Goal: Entertainment & Leisure: Browse casually

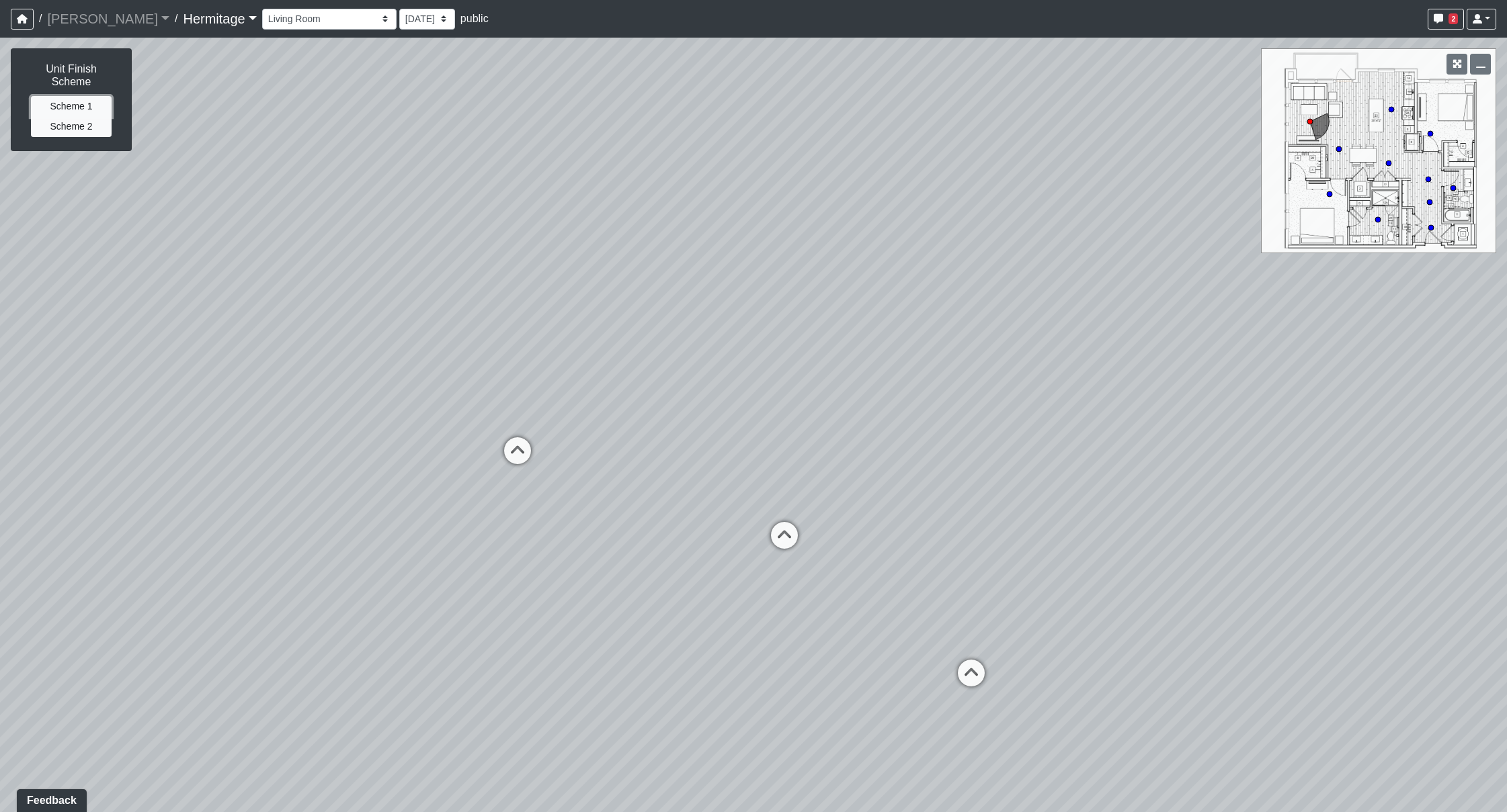
click at [70, 96] on button "Scheme 1" at bounding box center [72, 106] width 81 height 21
click at [65, 96] on button "Scheme 1" at bounding box center [72, 106] width 81 height 21
click at [66, 116] on button "Scheme 2" at bounding box center [72, 126] width 81 height 21
drag, startPoint x: 754, startPoint y: 320, endPoint x: 1081, endPoint y: 308, distance: 327.2
click at [1081, 308] on div "Loading... Kitchen Loading... Living Room Hallway Loading... [GEOGRAPHIC_DATA]" at bounding box center [754, 424] width 1507 height 774
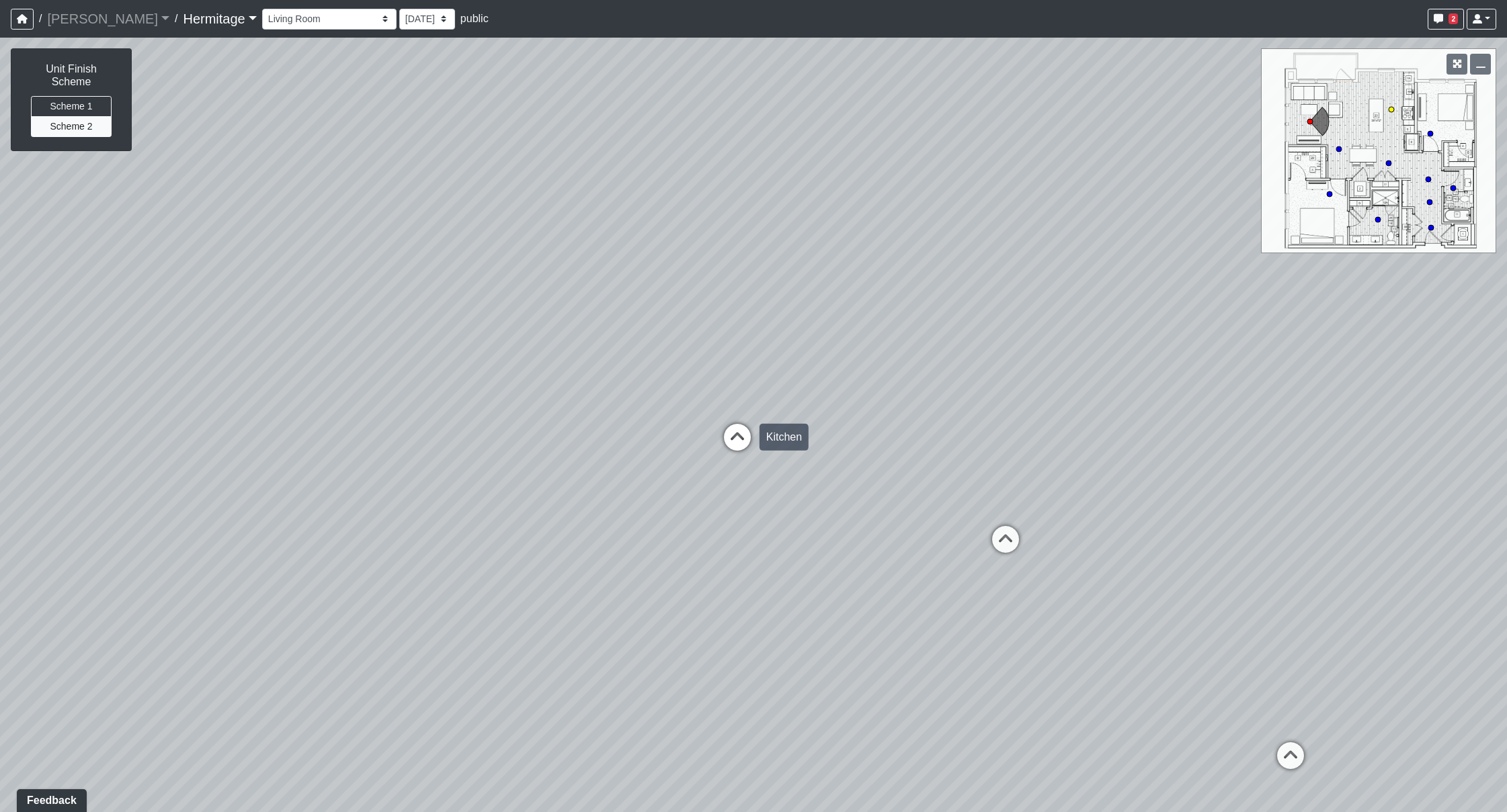
click at [735, 438] on icon at bounding box center [738, 444] width 41 height 41
select select "oA8yUan4GevE41EvhFNANi"
drag, startPoint x: 549, startPoint y: 596, endPoint x: 1058, endPoint y: 352, distance: 564.5
click at [1058, 352] on div "Loading... Kitchen Loading... Living Room Hallway Loading... Bathroom Hallway L…" at bounding box center [754, 424] width 1507 height 774
click at [70, 96] on button "Scheme 1" at bounding box center [72, 106] width 81 height 21
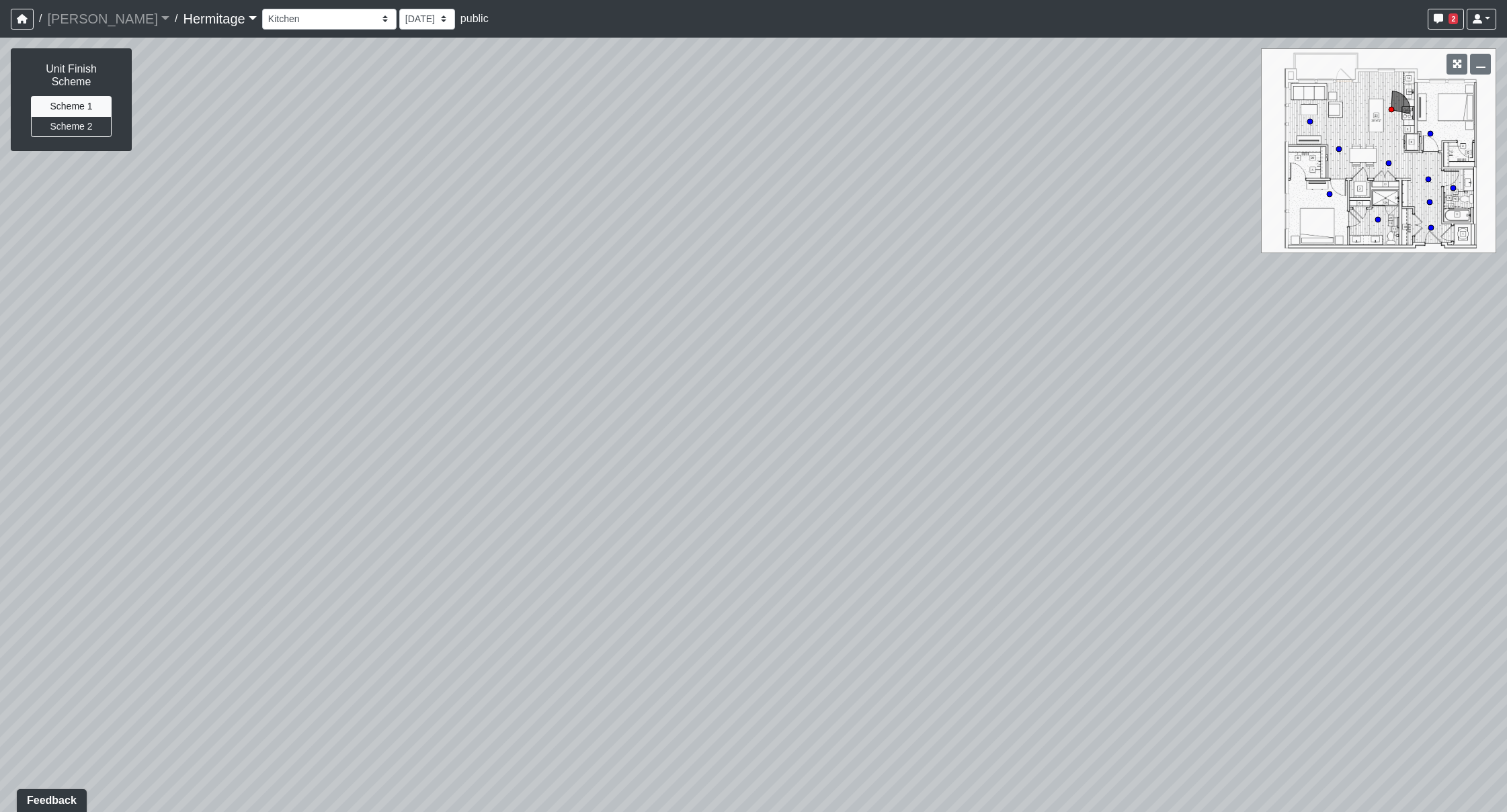
drag, startPoint x: 1047, startPoint y: 600, endPoint x: 1051, endPoint y: 762, distance: 162.0
click at [1053, 635] on div "Loading... Kitchen Loading... Living Room Hallway Loading... Bathroom Hallway L…" at bounding box center [754, 424] width 1507 height 774
drag, startPoint x: 657, startPoint y: 505, endPoint x: 1187, endPoint y: 421, distance: 536.6
click at [1274, 412] on div "Loading... Kitchen Loading... Living Room Hallway Loading... Bathroom Hallway L…" at bounding box center [754, 424] width 1507 height 774
drag, startPoint x: 874, startPoint y: 397, endPoint x: 1503, endPoint y: 420, distance: 629.4
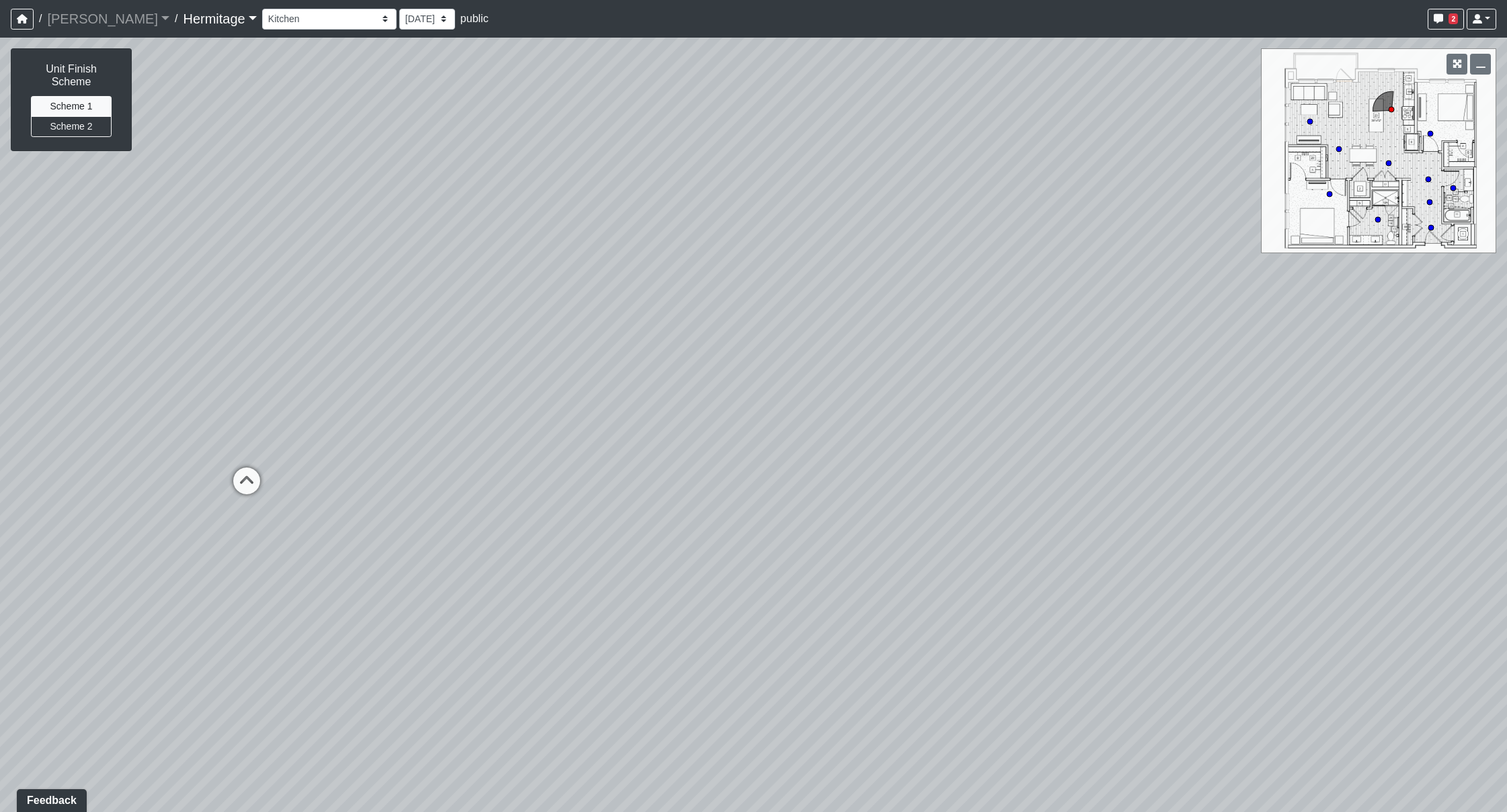
click at [1274, 421] on html "/ [PERSON_NAME] Loading... / [GEOGRAPHIC_DATA] Loading... [GEOGRAPHIC_DATA] Loa…" at bounding box center [754, 406] width 1507 height 812
drag, startPoint x: 937, startPoint y: 443, endPoint x: 1349, endPoint y: 526, distance: 420.3
click at [1274, 526] on div "Loading... Kitchen Loading... Living Room Hallway Loading... Bathroom Hallway L…" at bounding box center [754, 424] width 1507 height 774
drag, startPoint x: 779, startPoint y: 504, endPoint x: 1178, endPoint y: 413, distance: 409.2
click at [1178, 413] on div "Loading... Kitchen Loading... Living Room Hallway Loading... Bathroom Hallway L…" at bounding box center [754, 424] width 1507 height 774
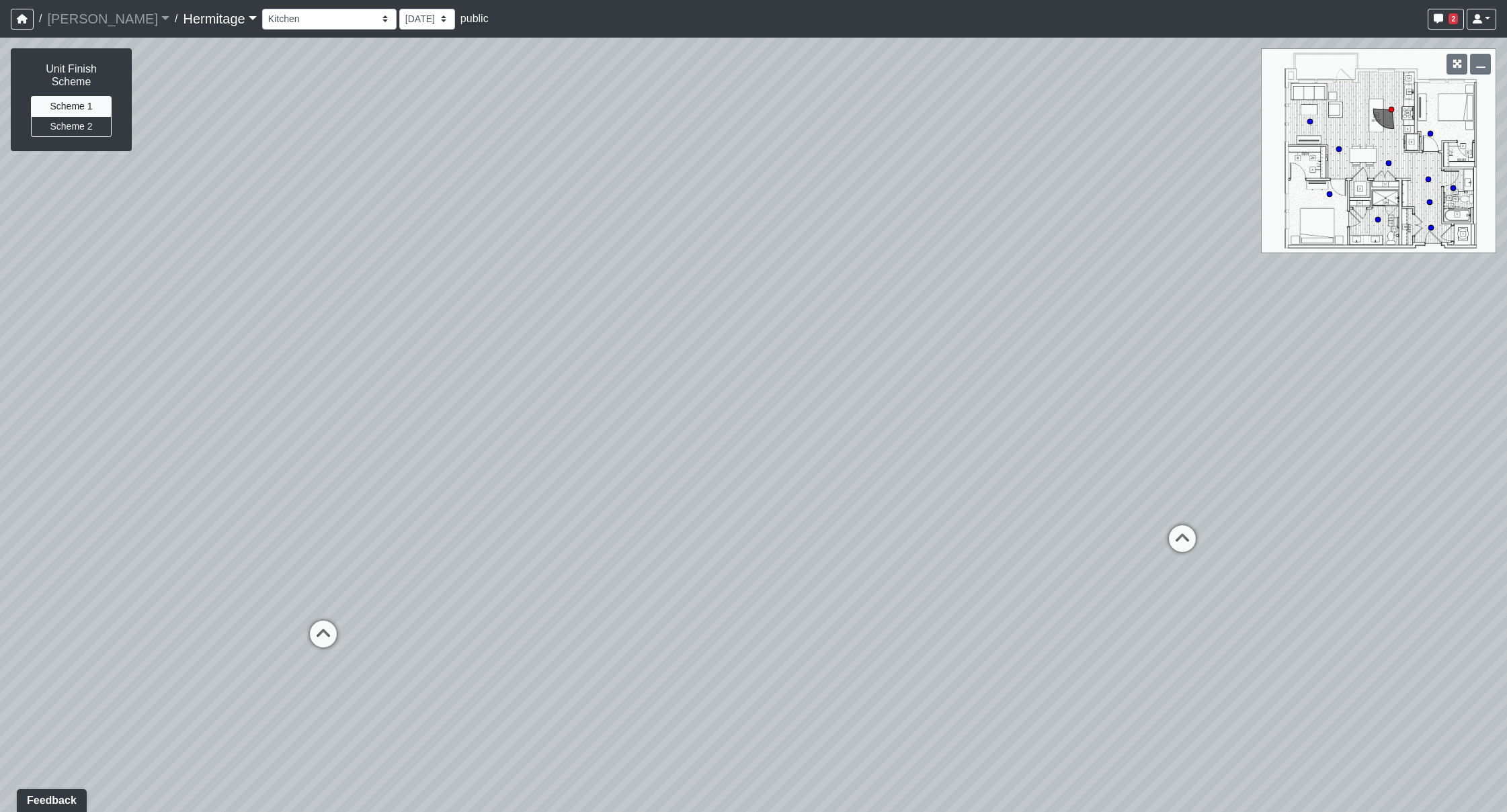
drag, startPoint x: 766, startPoint y: 324, endPoint x: 952, endPoint y: 357, distance: 188.9
click at [952, 357] on div "Loading... Kitchen Loading... Living Room Hallway Loading... Bathroom Hallway L…" at bounding box center [754, 424] width 1507 height 774
click at [89, 96] on button "Scheme 1" at bounding box center [72, 106] width 81 height 21
click at [88, 118] on button "Scheme 2" at bounding box center [72, 126] width 81 height 21
drag, startPoint x: 832, startPoint y: 290, endPoint x: 1226, endPoint y: 336, distance: 396.7
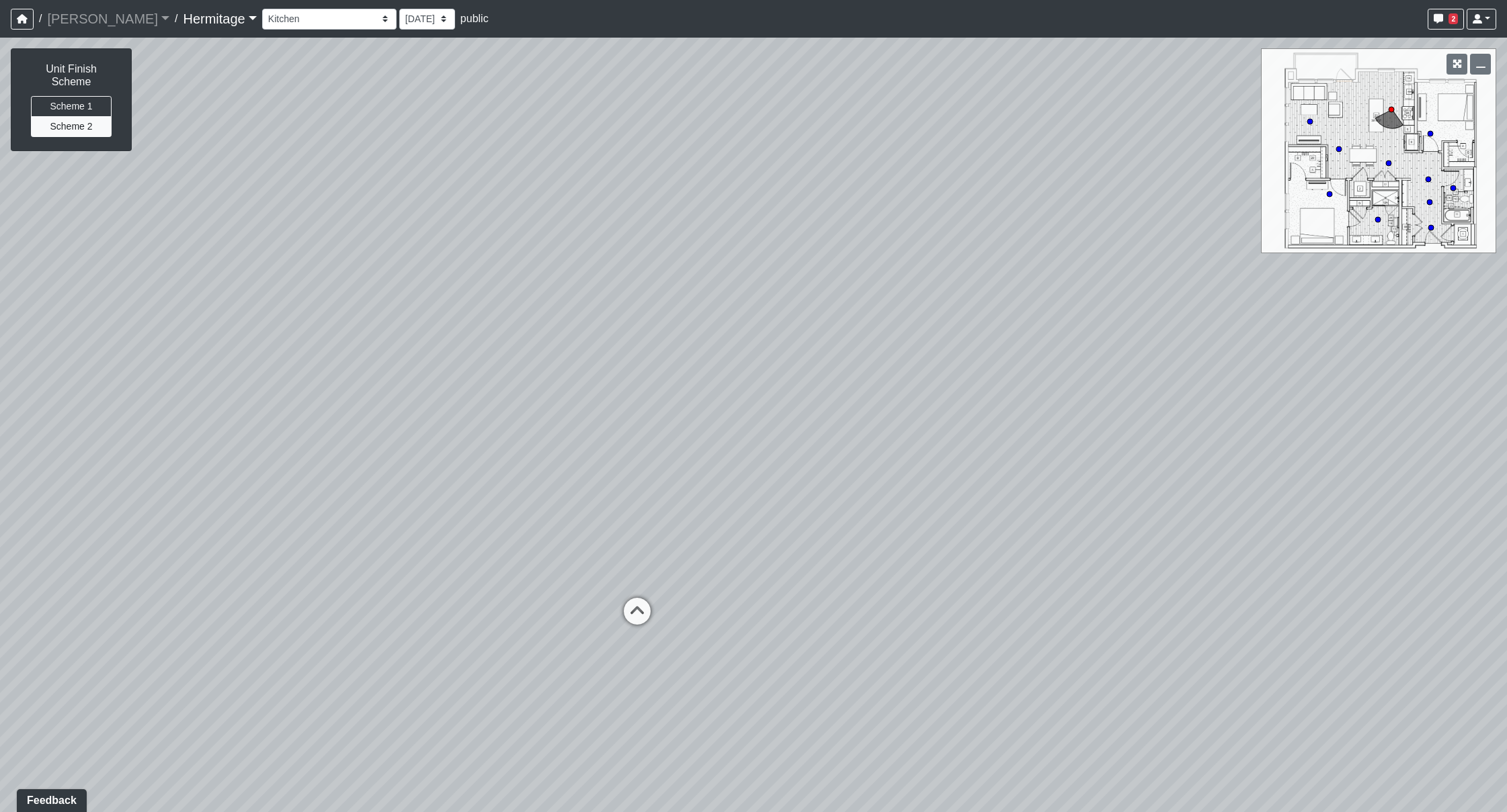
click at [1226, 336] on div "Loading... Kitchen Loading... Living Room Hallway Loading... Bathroom Hallway L…" at bounding box center [754, 424] width 1507 height 774
drag, startPoint x: 1024, startPoint y: 358, endPoint x: 1160, endPoint y: 319, distance: 141.5
click at [1160, 319] on div "Loading... Kitchen Loading... Living Room Hallway Loading... Bathroom Hallway L…" at bounding box center [754, 424] width 1507 height 774
